Goal: Find specific page/section: Find specific page/section

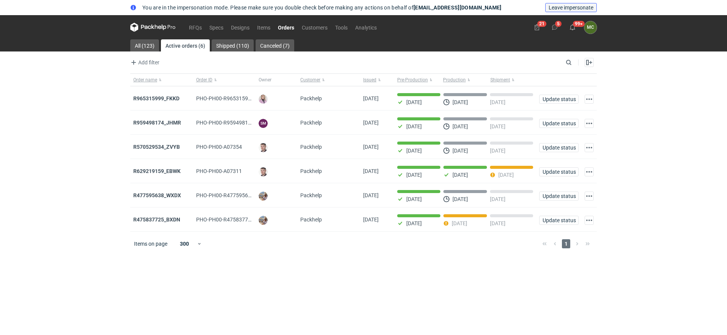
click at [571, 9] on span "Leave impersonate" at bounding box center [570, 7] width 45 height 5
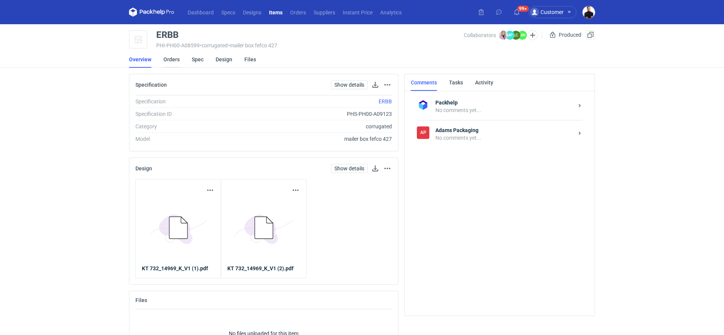
click at [171, 61] on link "Orders" at bounding box center [171, 59] width 16 height 17
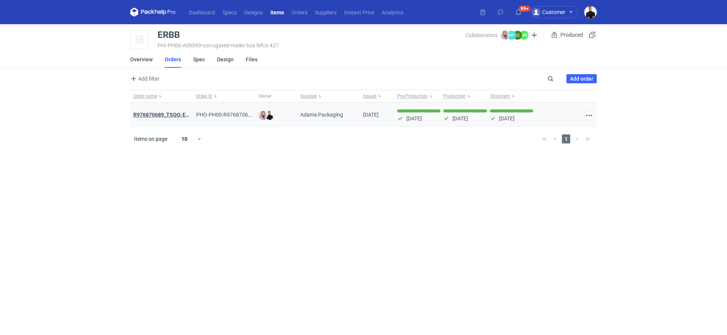
click at [174, 112] on strong "R976870689_TSQO, ERBB, DQYF, EWXL" at bounding box center [180, 115] width 94 height 6
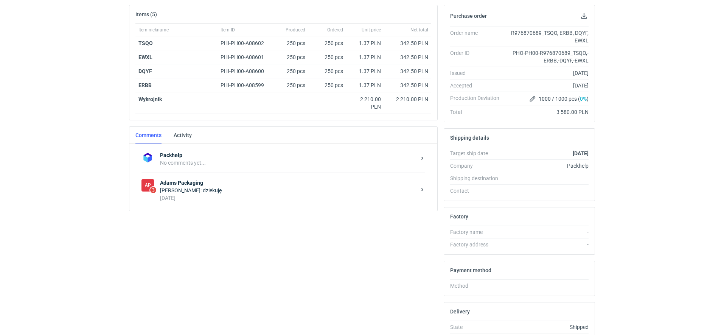
click at [223, 199] on div "[DATE]" at bounding box center [288, 198] width 256 height 8
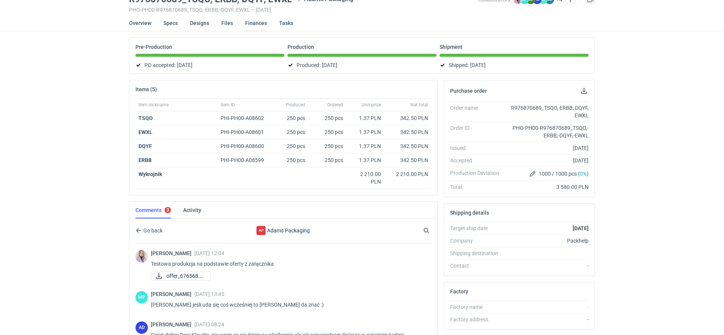
scroll to position [26, 0]
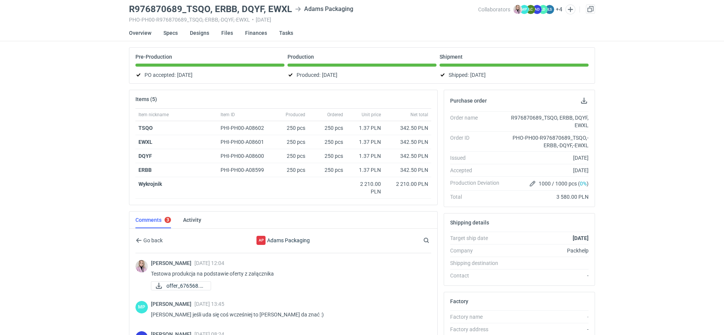
click at [163, 7] on h3 "R976870689_TSQO, ERBB, DQYF, EWXL" at bounding box center [210, 9] width 163 height 9
copy h3 "R976870689_TSQO, ERBB, DQYF, EWXL"
click at [188, 14] on div "R976870689_TSQO, ERBB, DQYF, EWXL [PERSON_NAME] Packaging PHO-PH00-R976870689_T…" at bounding box center [303, 14] width 349 height 18
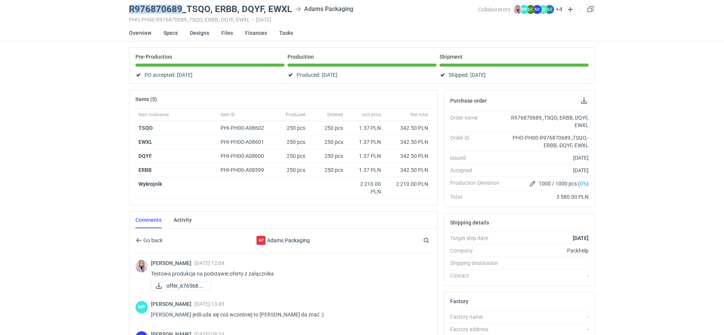
drag, startPoint x: 182, startPoint y: 8, endPoint x: 128, endPoint y: 8, distance: 54.5
click at [128, 8] on main "R976870689_TSQO, [PERSON_NAME], DQYF, [PERSON_NAME] Packaging PHO-PH00-R9768706…" at bounding box center [362, 249] width 472 height 502
copy h3 "R976870689"
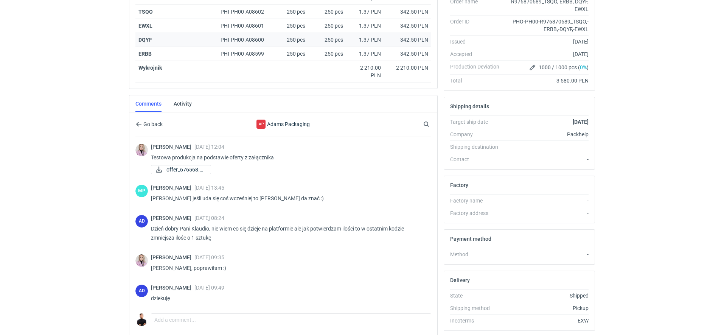
scroll to position [0, 0]
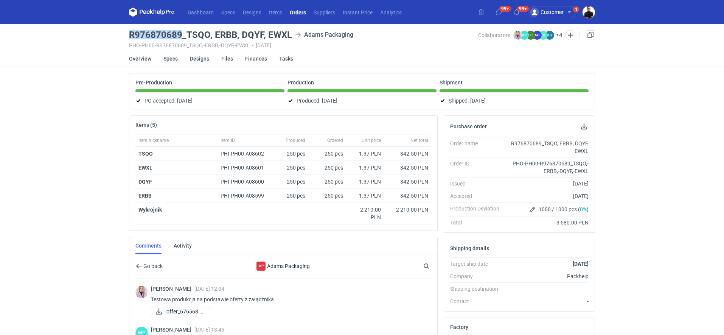
copy h3 "R976870689"
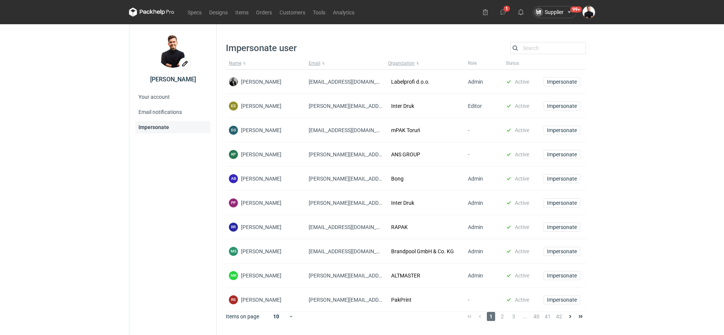
click at [153, 13] on icon at bounding box center [151, 12] width 45 height 9
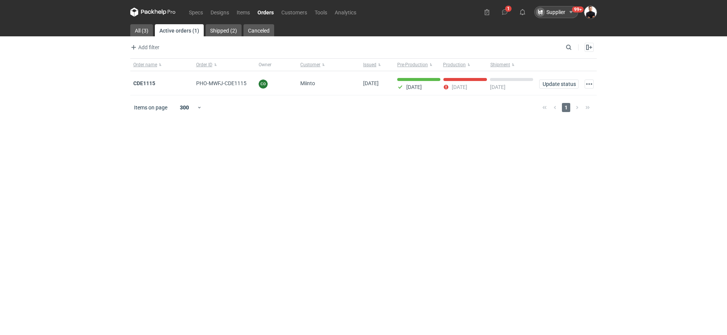
click at [567, 7] on div "Supplier 99+" at bounding box center [556, 12] width 44 height 12
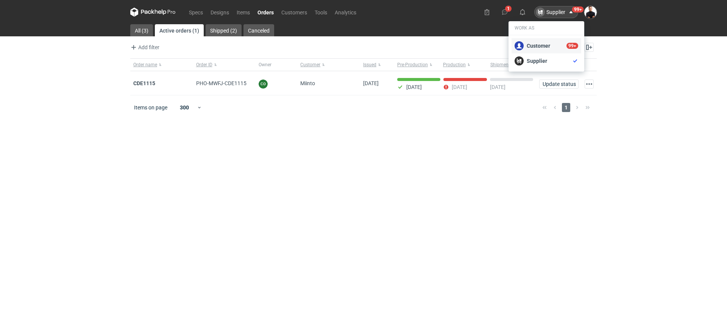
click at [538, 47] on div "Customer 99+" at bounding box center [546, 45] width 64 height 9
